Goal: Check status: Check status

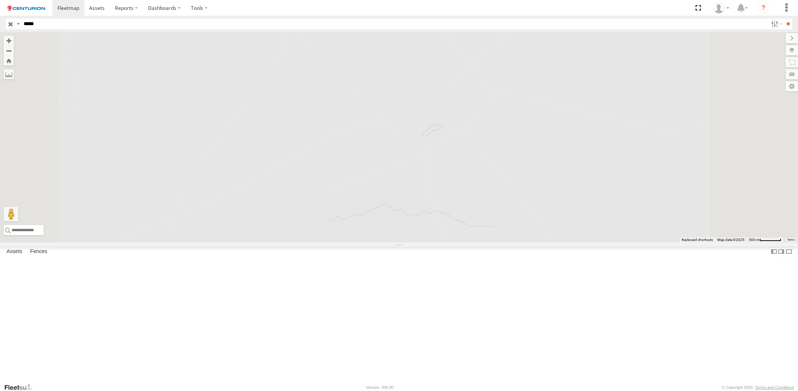
select select "**********"
click at [309, 41] on span at bounding box center [301, 31] width 16 height 20
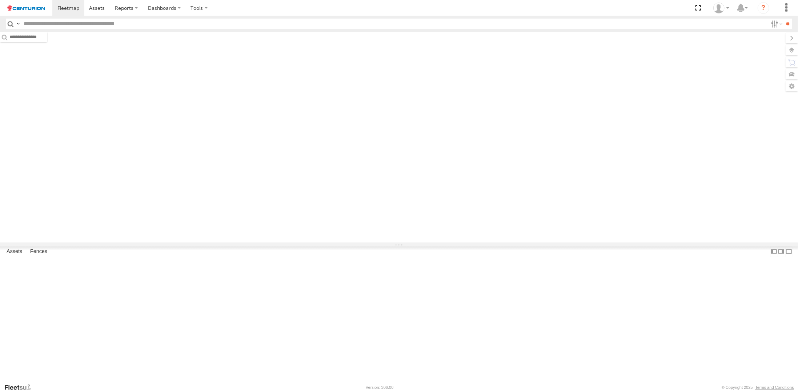
type input "*****"
